Goal: Browse casually: Explore the website without a specific task or goal

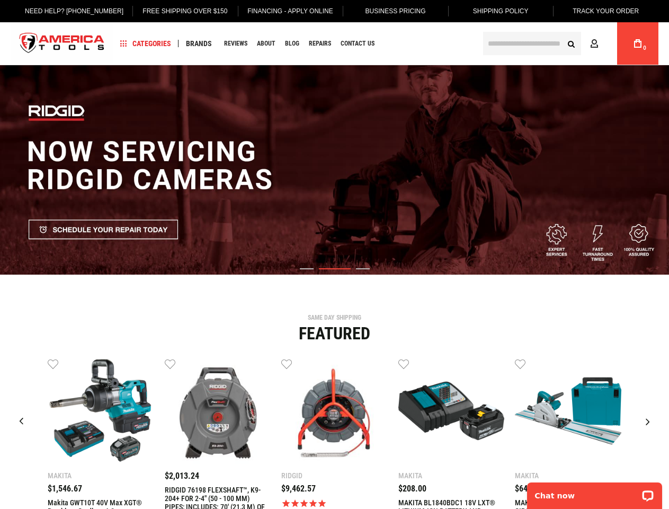
click at [177, 11] on link "Free Shipping Over $150" at bounding box center [184, 11] width 101 height 22
click at [146, 43] on span "Categories" at bounding box center [145, 43] width 51 height 7
click at [199, 43] on span "Brands" at bounding box center [199, 43] width 26 height 7
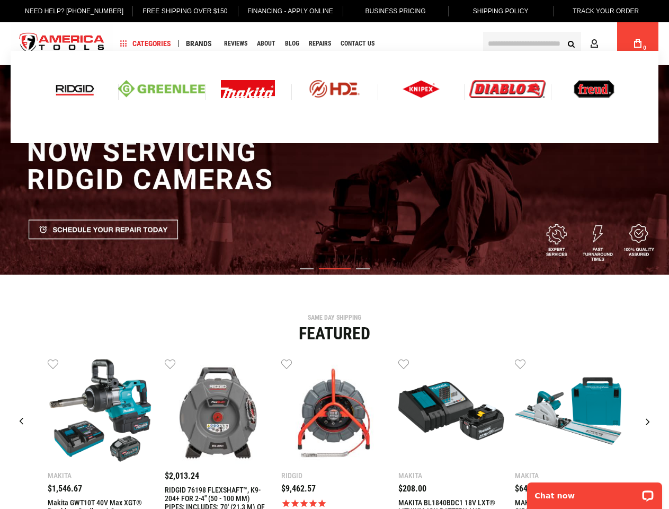
click at [53, 363] on link "Wish List" at bounding box center [53, 363] width 11 height 11
click at [170, 363] on link "Wish List" at bounding box center [170, 363] width 11 height 11
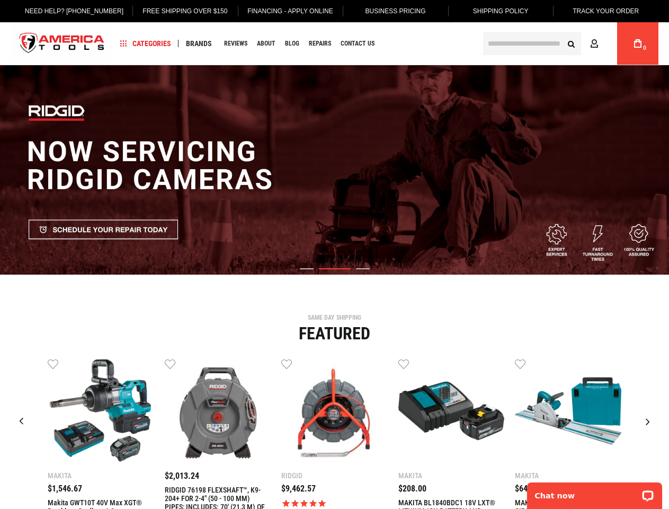
click at [287, 363] on link "Wish List" at bounding box center [286, 363] width 11 height 11
click at [404, 363] on link "Wish List" at bounding box center [403, 363] width 11 height 11
click at [520, 363] on link "Wish List" at bounding box center [520, 363] width 11 height 11
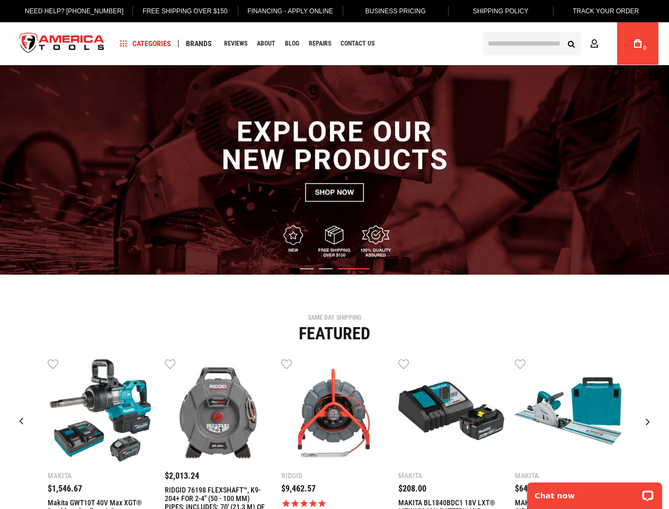
click at [637, 363] on div "Makita $1,546.67 Wish List Compare" at bounding box center [334, 465] width 653 height 214
click at [648, 422] on div "Next slide" at bounding box center [648, 421] width 26 height 26
